Goal: Task Accomplishment & Management: Manage account settings

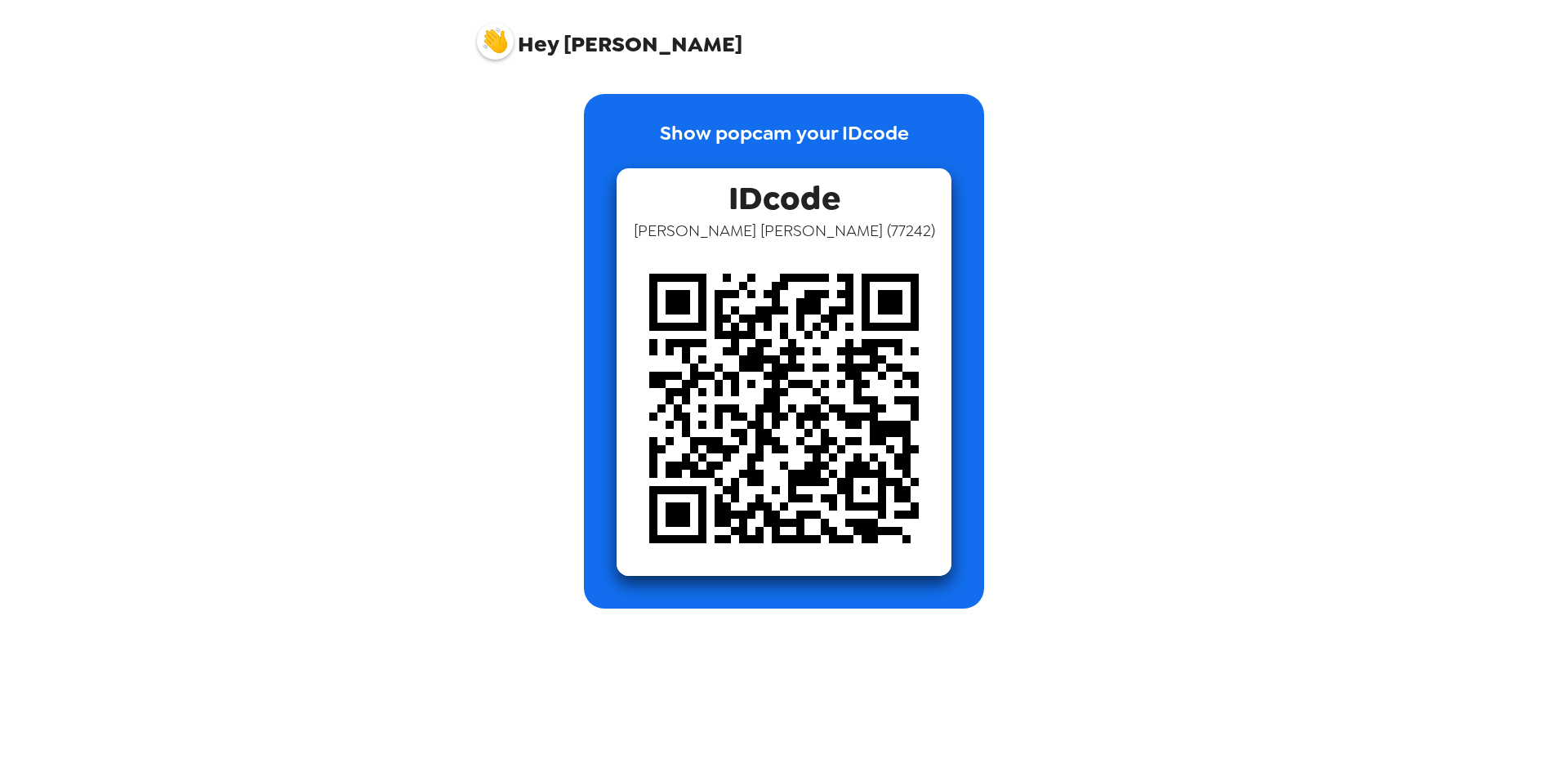
click at [501, 49] on img at bounding box center [496, 42] width 37 height 37
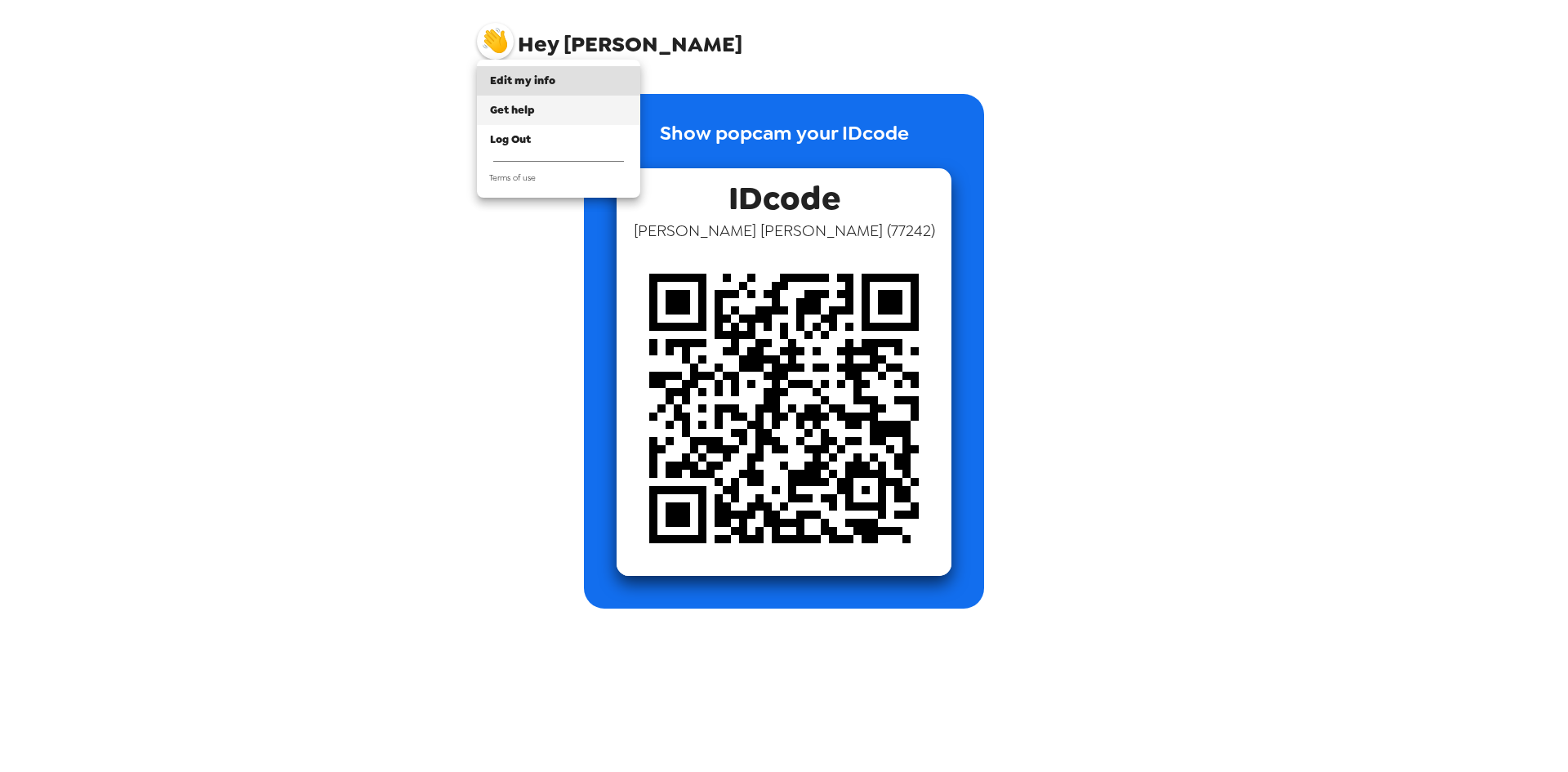
click at [527, 111] on span "Get help" at bounding box center [512, 110] width 45 height 14
click at [546, 90] on li "Edit my info" at bounding box center [558, 81] width 164 height 29
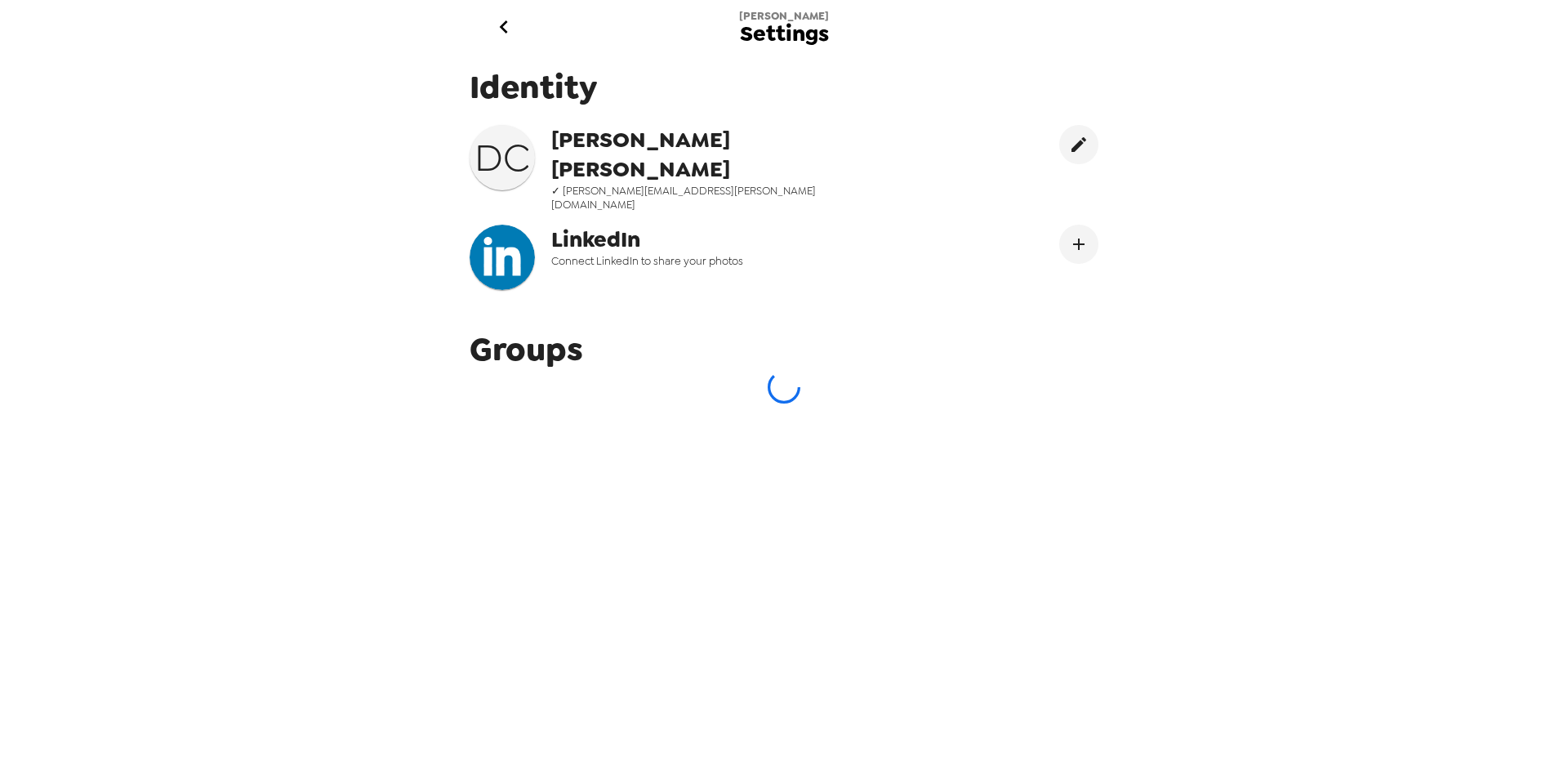
click at [929, 140] on div "D C [PERSON_NAME] ✓ [PERSON_NAME][EMAIL_ADDRESS][PERSON_NAME][DOMAIN_NAME]" at bounding box center [705, 168] width 472 height 87
drag, startPoint x: 689, startPoint y: 149, endPoint x: 673, endPoint y: 151, distance: 16.1
click at [673, 151] on span "[PERSON_NAME]" at bounding box center [716, 154] width 330 height 58
click at [617, 184] on span "✓ [PERSON_NAME][EMAIL_ADDRESS][PERSON_NAME][DOMAIN_NAME]" at bounding box center [716, 197] width 330 height 27
click at [508, 166] on h3 "D C" at bounding box center [503, 158] width 65 height 46
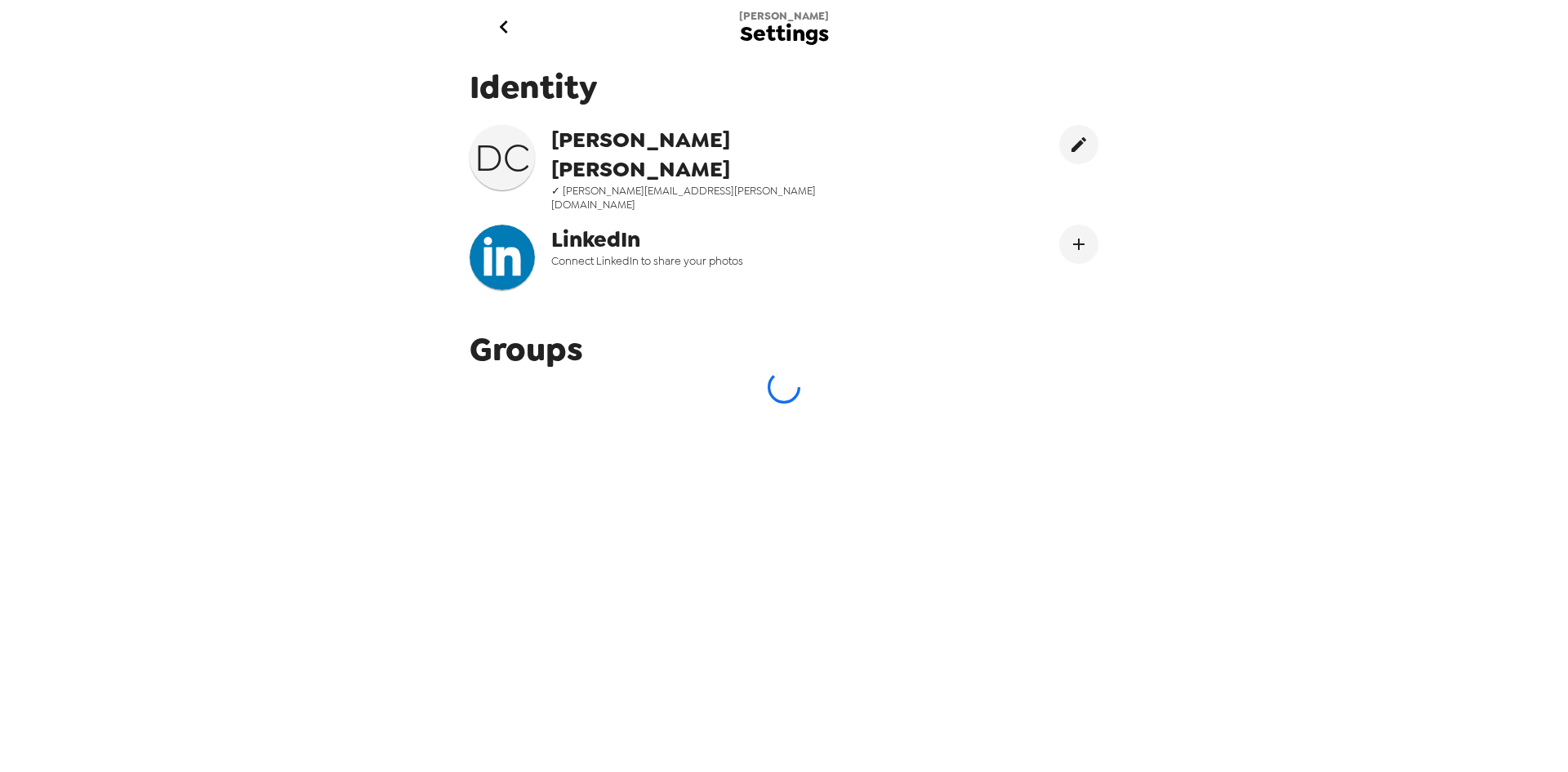
click at [1111, 745] on div "[PERSON_NAME] Settings Identity D C [PERSON_NAME] ✓ [PERSON_NAME][EMAIL_ADDRESS…" at bounding box center [784, 386] width 1568 height 772
drag, startPoint x: 758, startPoint y: 408, endPoint x: 761, endPoint y: 397, distance: 11.4
click at [760, 400] on div "Identity D C [PERSON_NAME] ✓ [PERSON_NAME][EMAIL_ADDRESS][PERSON_NAME][DOMAIN_N…" at bounding box center [784, 405] width 653 height 703
click at [779, 371] on icon at bounding box center [784, 387] width 33 height 33
